Goal: Find specific page/section: Find specific page/section

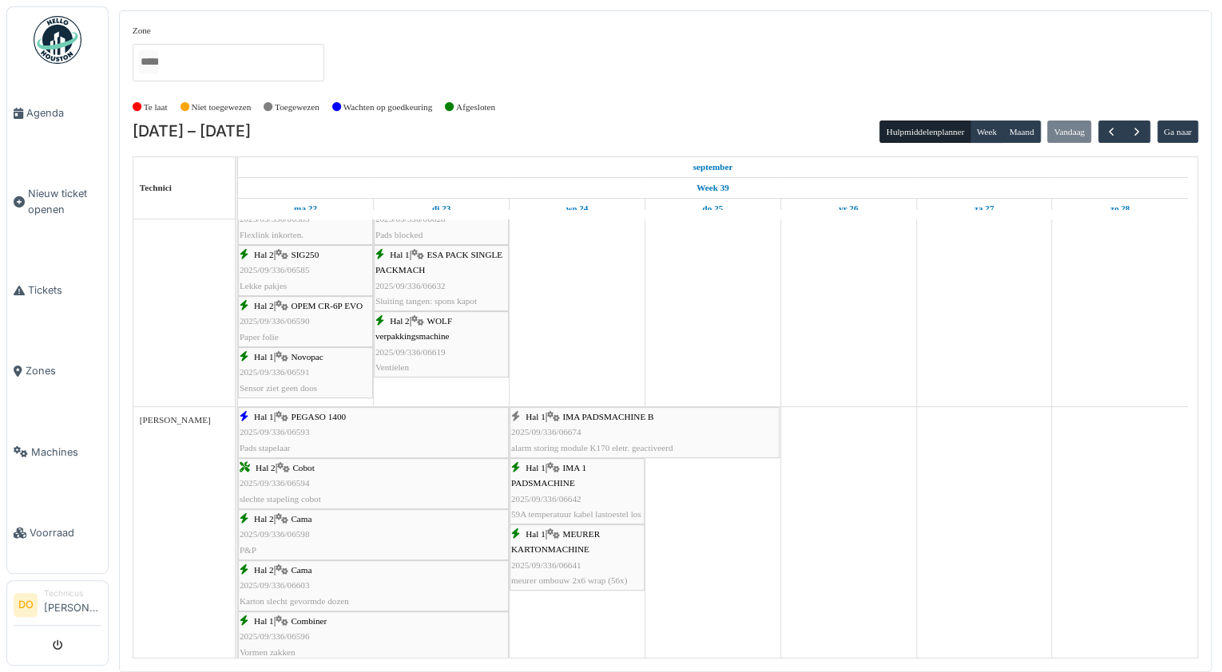
scroll to position [831, 0]
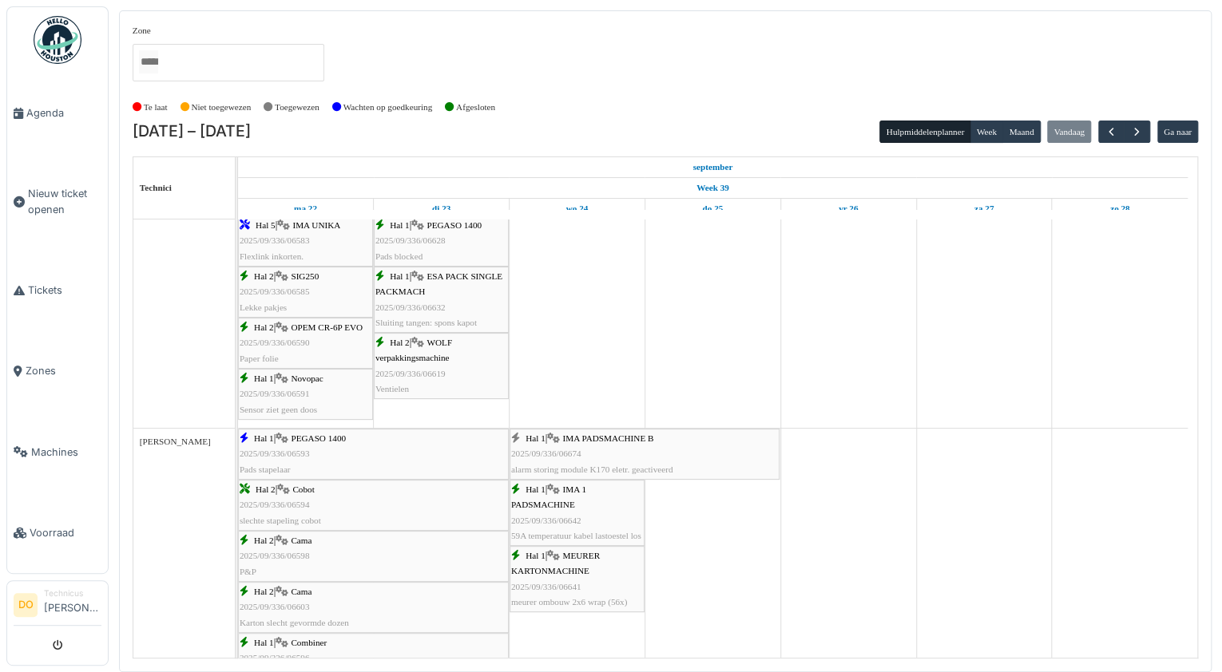
click at [693, 458] on div "Hal 1 | IMA PADSMACHINE B 2025/09/336/06674 alarm storing module K170 eletr. ge…" at bounding box center [644, 454] width 267 height 46
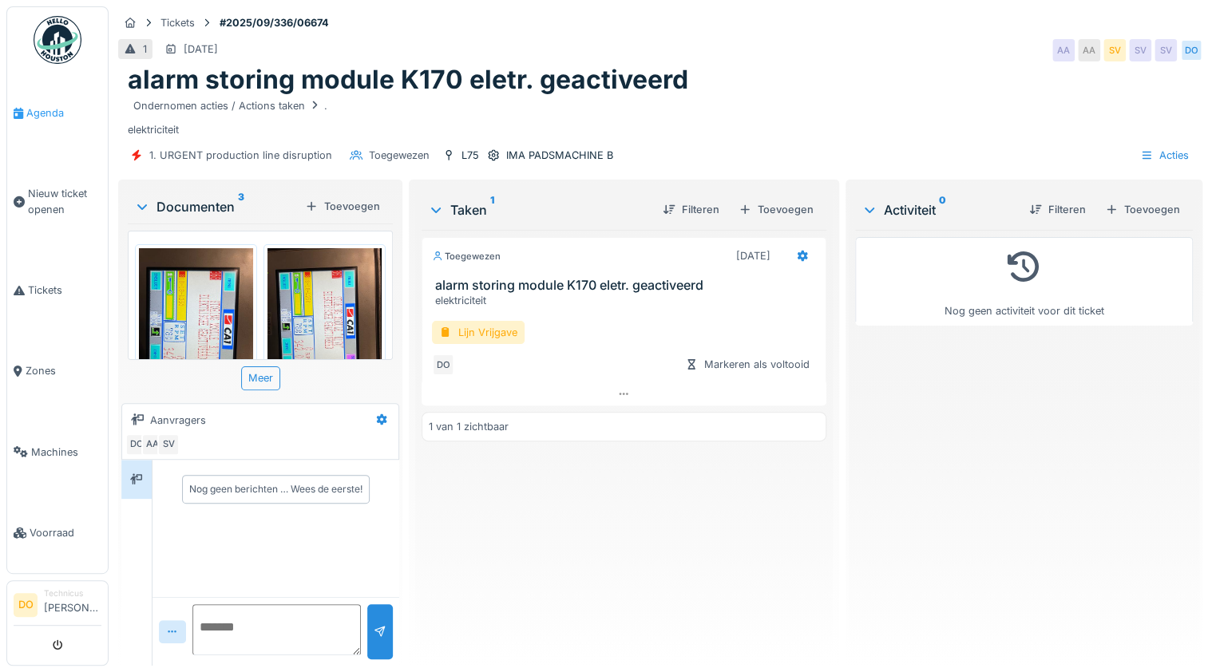
click at [50, 107] on span "Agenda" at bounding box center [63, 112] width 75 height 15
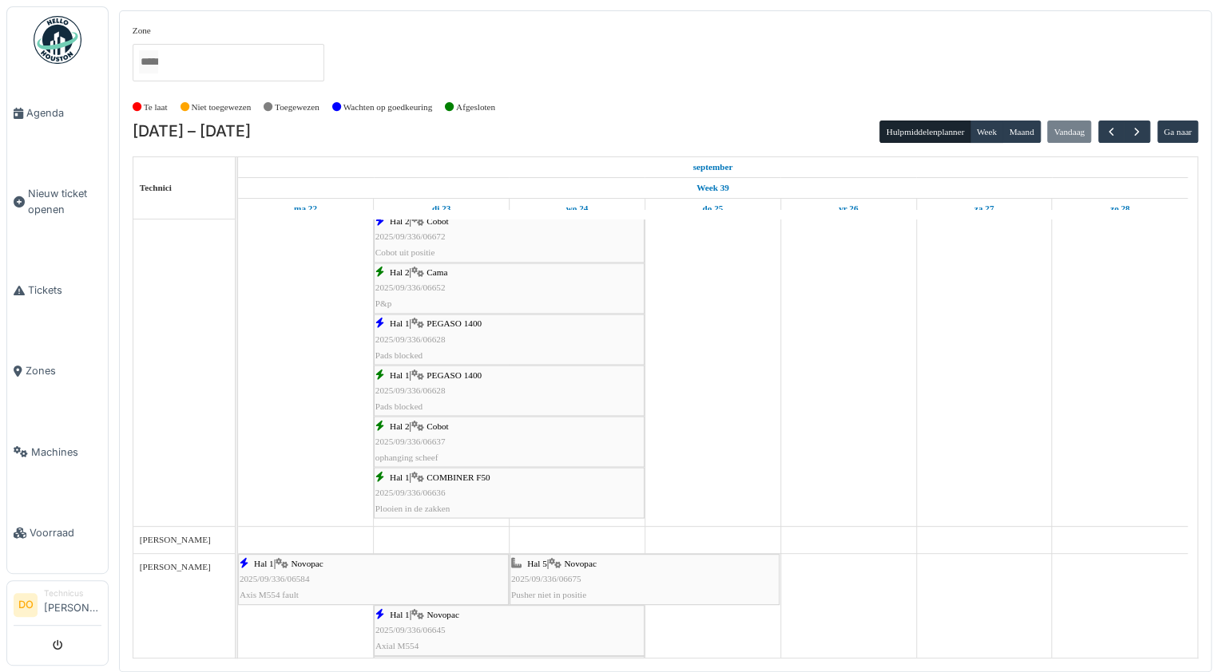
scroll to position [1482, 0]
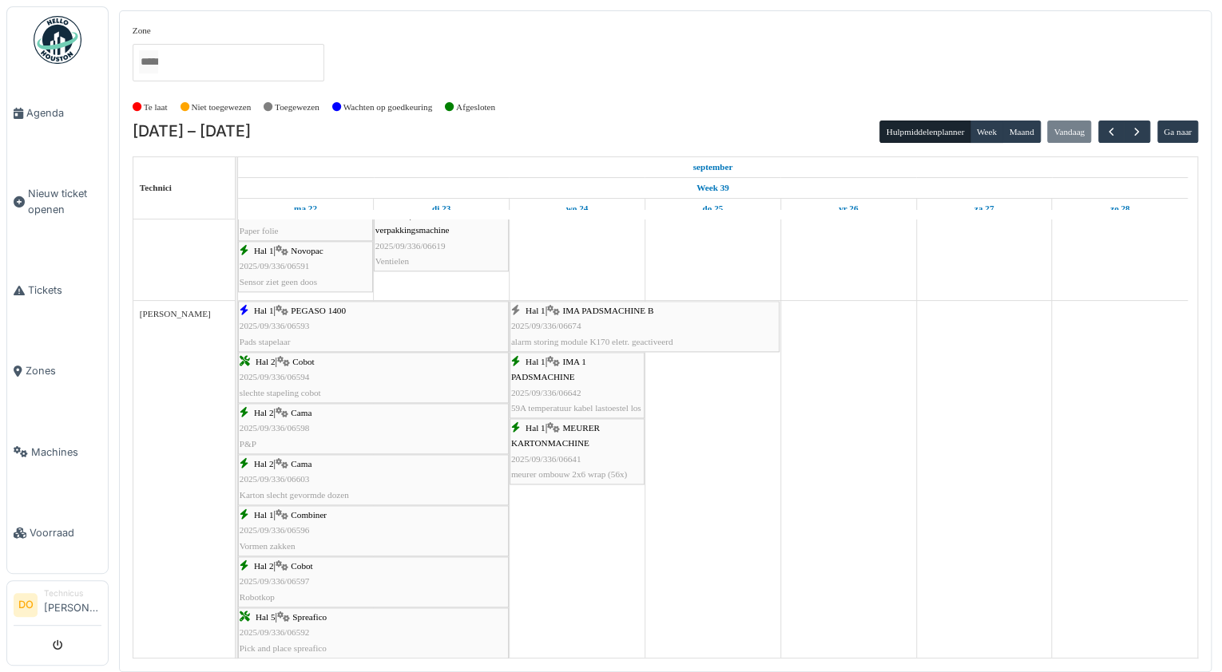
click at [596, 320] on div "Hal 1 | IMA PADSMACHINE B 2025/09/336/06674 alarm storing module K170 eletr. ge…" at bounding box center [644, 326] width 267 height 46
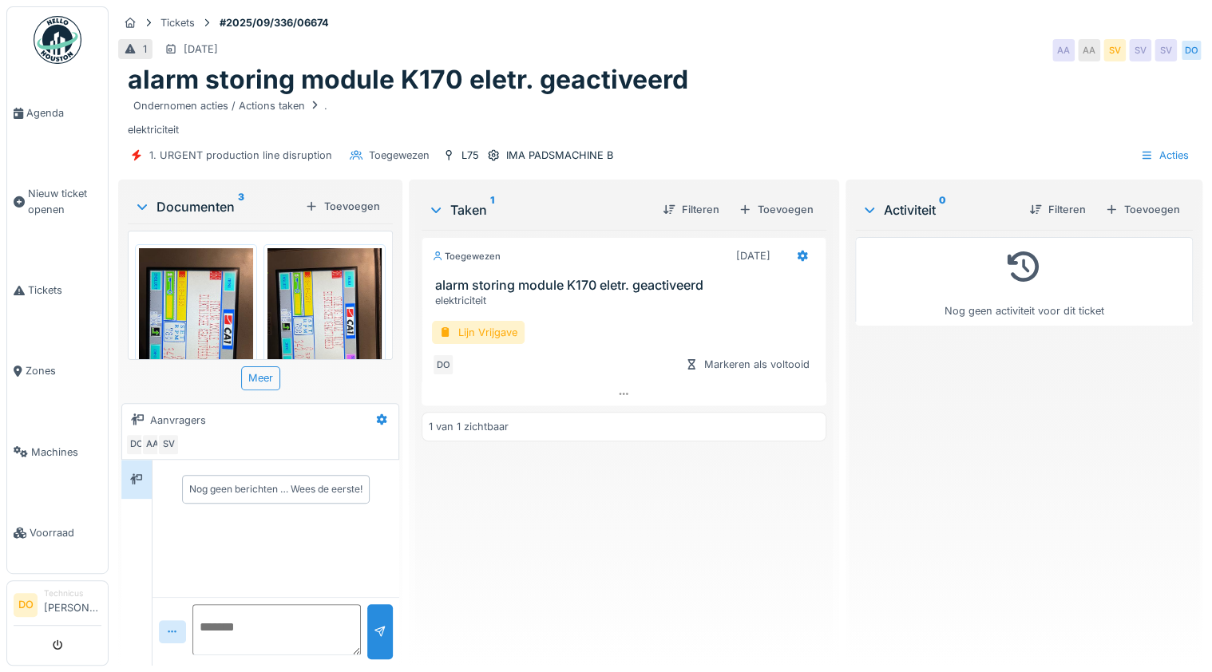
click at [323, 274] on img at bounding box center [325, 324] width 114 height 153
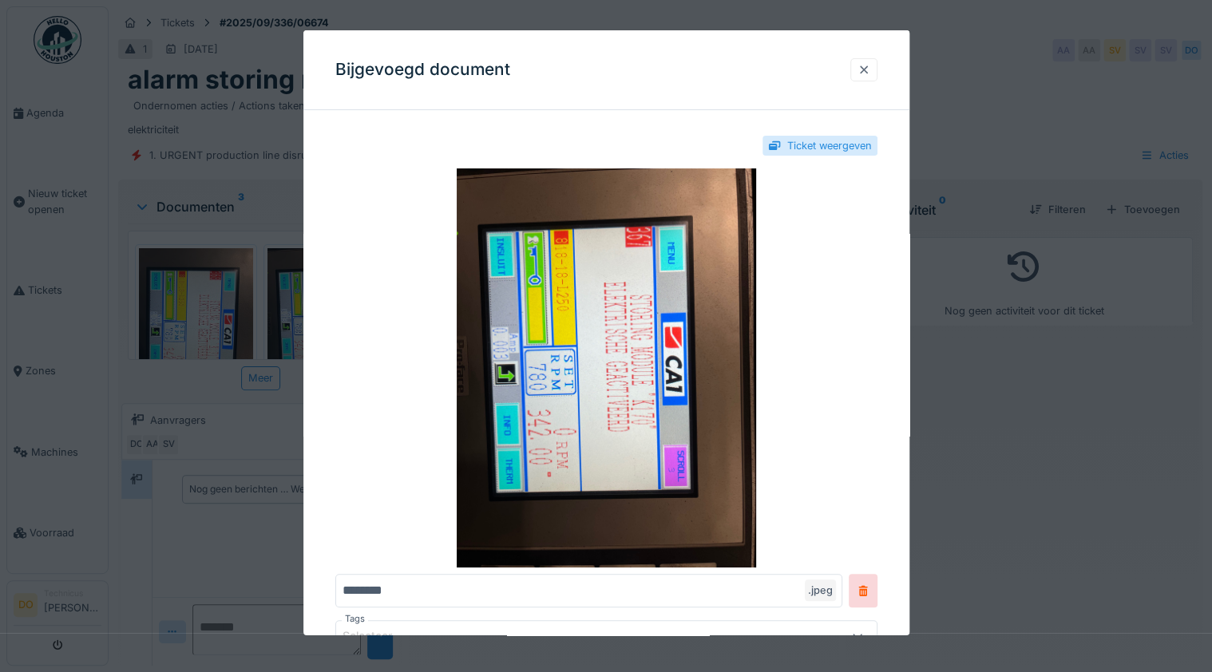
click at [866, 68] on div at bounding box center [864, 69] width 13 height 15
